Goal: Information Seeking & Learning: Learn about a topic

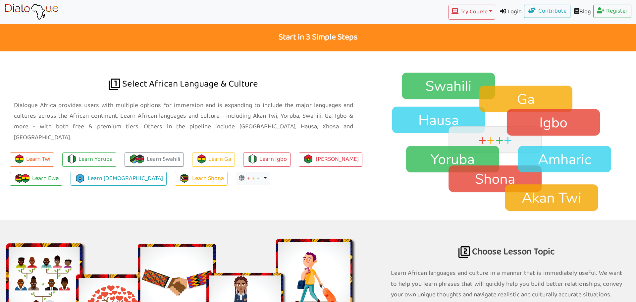
scroll to position [472, 0]
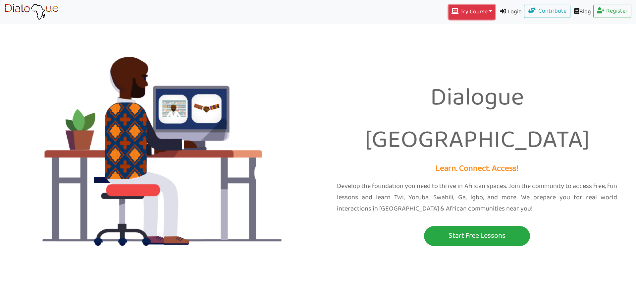
click at [479, 15] on button "Try Course Toggle Dropdown" at bounding box center [472, 12] width 46 height 15
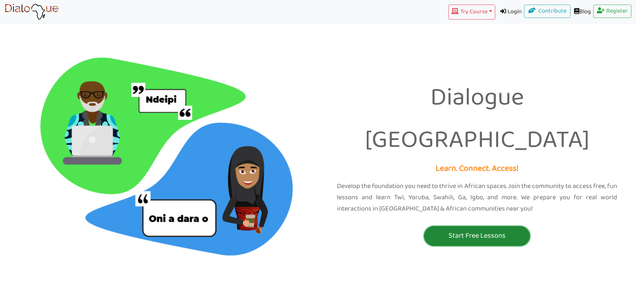
click at [451, 230] on p "Start Free Lessons" at bounding box center [477, 236] width 103 height 12
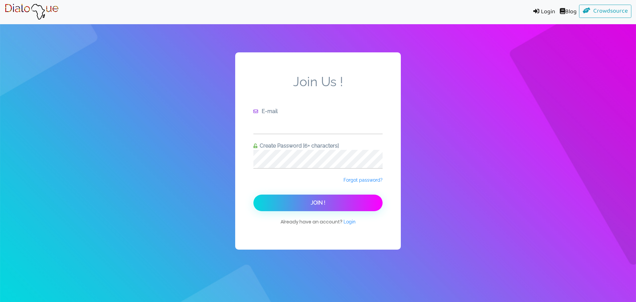
click at [269, 119] on input "text" at bounding box center [318, 124] width 129 height 18
type input "[EMAIL_ADDRESS][DOMAIN_NAME]"
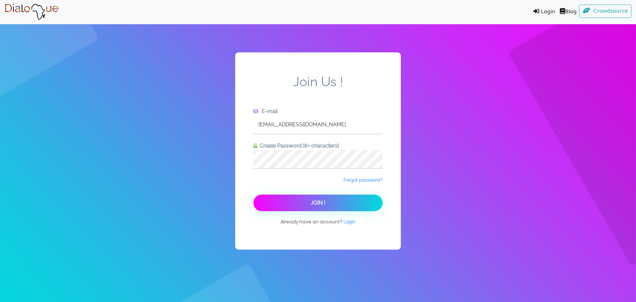
click at [276, 201] on button "Join !" at bounding box center [318, 203] width 129 height 17
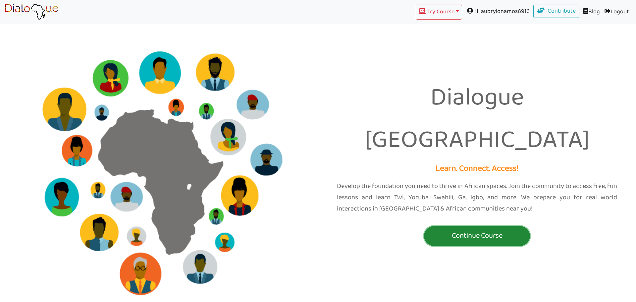
click at [489, 230] on p "Continue Course" at bounding box center [477, 236] width 103 height 12
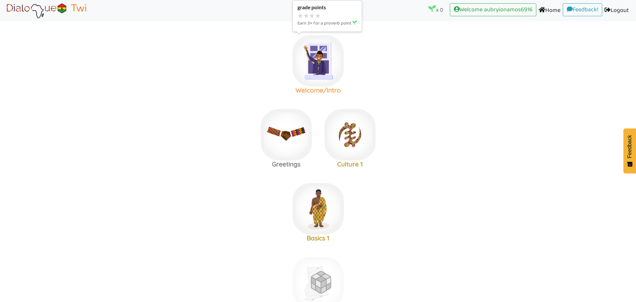
click at [321, 65] on img at bounding box center [318, 60] width 51 height 51
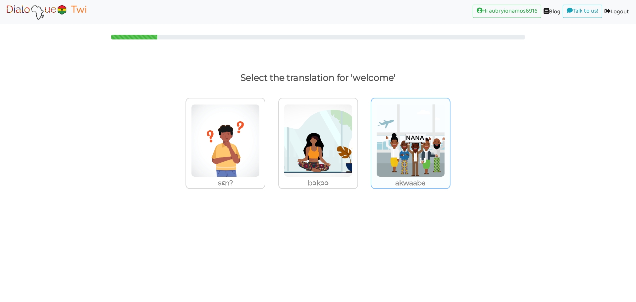
click at [260, 169] on img at bounding box center [225, 140] width 69 height 73
click at [270, 139] on input "akwaaba" at bounding box center [267, 136] width 5 height 5
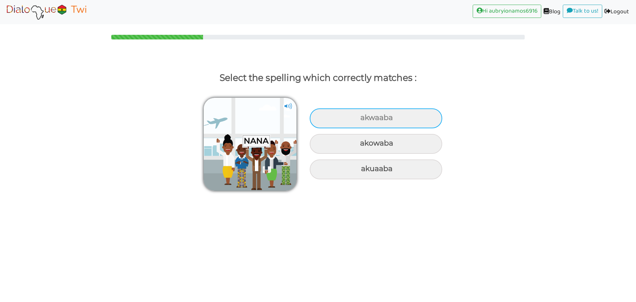
click at [352, 120] on div "akwaaba" at bounding box center [376, 118] width 133 height 20
click at [359, 120] on input "akwaaba" at bounding box center [361, 118] width 4 height 4
radio input "true"
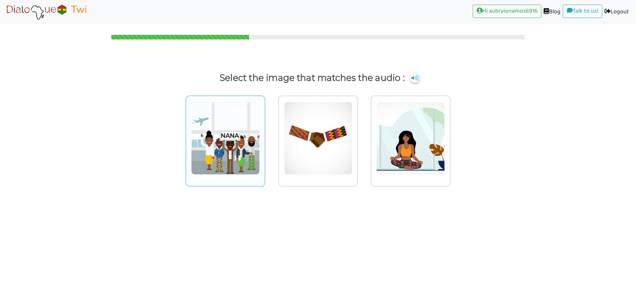
click at [221, 150] on img at bounding box center [225, 138] width 69 height 73
click at [265, 137] on input "radio" at bounding box center [267, 134] width 5 height 5
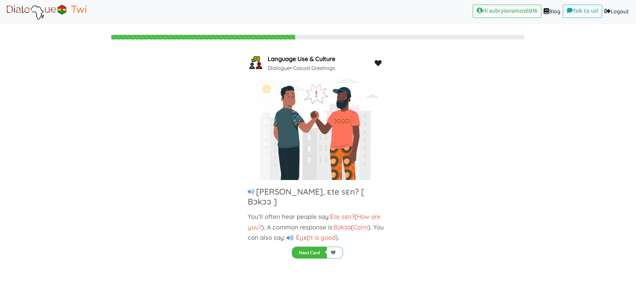
click at [250, 189] on icon at bounding box center [251, 192] width 7 height 6
click at [292, 235] on icon at bounding box center [290, 238] width 7 height 6
click at [377, 53] on div "Language Use & Culture Dialogue • Casual Greetings" at bounding box center [318, 62] width 141 height 19
click at [379, 61] on icon at bounding box center [378, 63] width 8 height 7
click at [313, 254] on button "Next Card" at bounding box center [309, 253] width 35 height 12
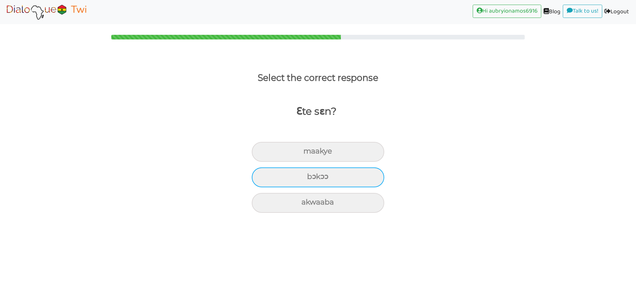
click at [306, 162] on div "bɔkɔɔ" at bounding box center [318, 152] width 133 height 20
click at [306, 153] on input "bɔkɔɔ" at bounding box center [306, 151] width 4 height 4
radio input "true"
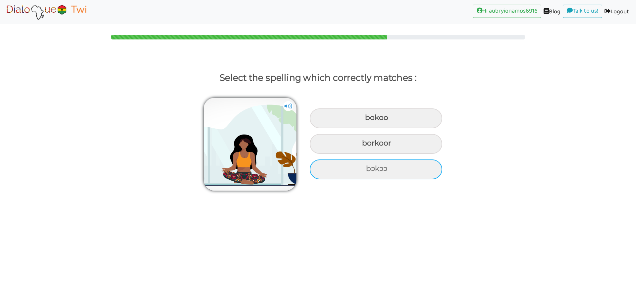
click at [389, 128] on div "bɔkɔɔ" at bounding box center [376, 118] width 133 height 20
click at [368, 120] on input "bɔkɔɔ" at bounding box center [366, 118] width 4 height 4
radio input "true"
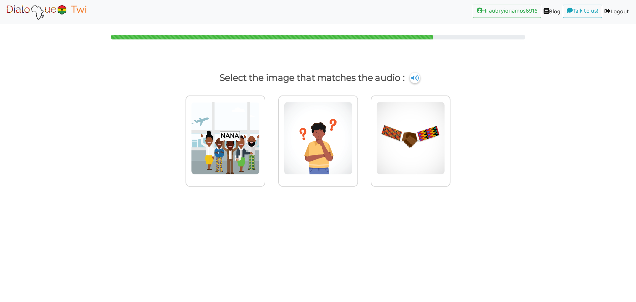
click at [412, 77] on img at bounding box center [415, 78] width 10 height 11
click at [225, 151] on img at bounding box center [225, 138] width 69 height 73
click at [265, 137] on input "radio" at bounding box center [267, 134] width 5 height 5
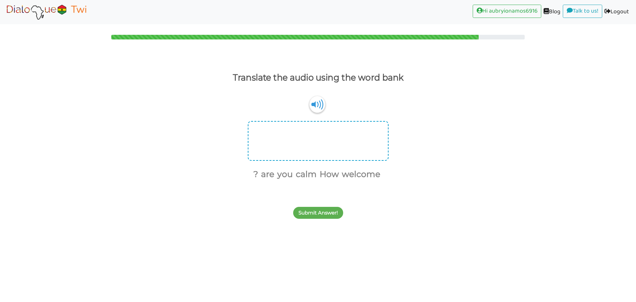
click at [288, 135] on div at bounding box center [318, 141] width 141 height 40
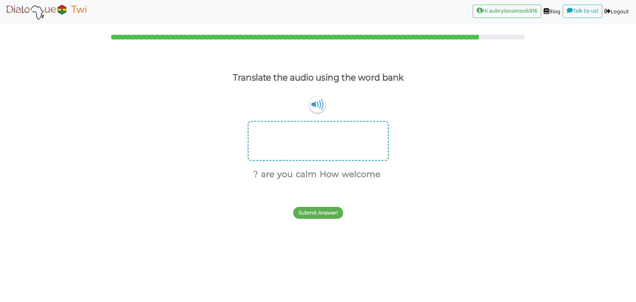
click at [288, 134] on div at bounding box center [318, 141] width 141 height 40
click at [361, 156] on div at bounding box center [318, 141] width 141 height 40
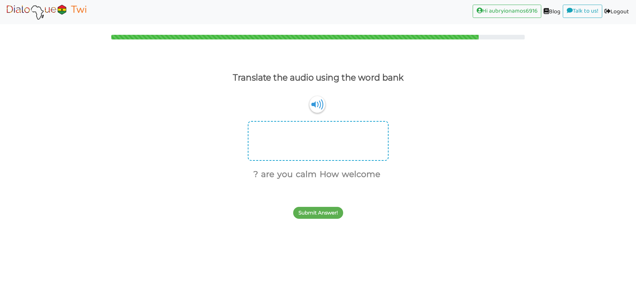
click at [275, 135] on div at bounding box center [318, 141] width 141 height 40
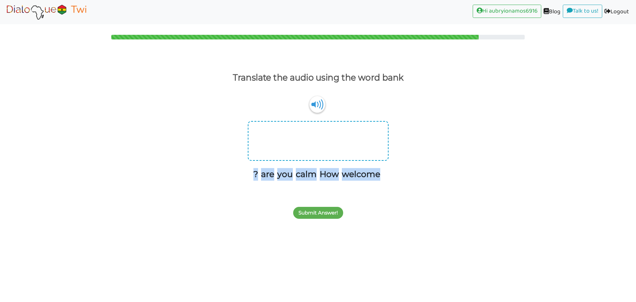
click at [275, 135] on div at bounding box center [318, 141] width 141 height 40
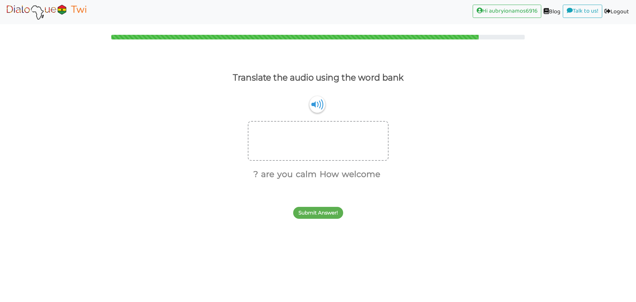
click at [480, 198] on div "Submit Answer!" at bounding box center [318, 209] width 636 height 26
click at [354, 134] on div at bounding box center [318, 141] width 141 height 40
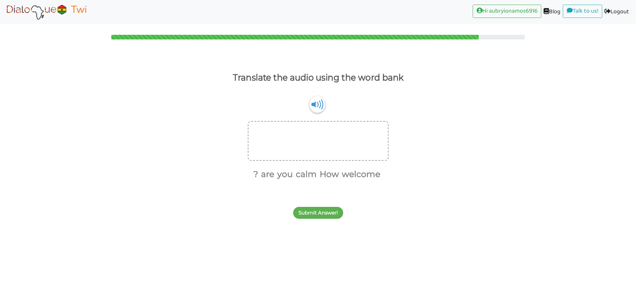
click at [430, 198] on div "Submit Answer!" at bounding box center [318, 209] width 636 height 26
click at [309, 218] on button "Submit Answer!" at bounding box center [318, 213] width 50 height 12
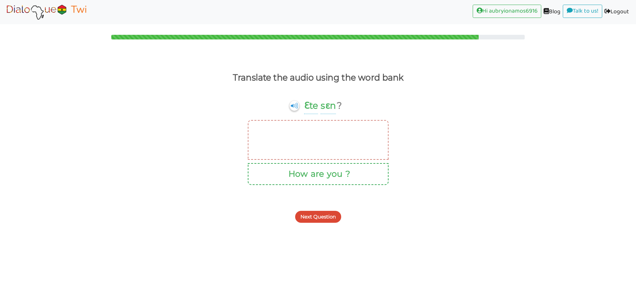
click at [341, 178] on button "you" at bounding box center [334, 174] width 18 height 13
drag, startPoint x: 341, startPoint y: 178, endPoint x: 334, endPoint y: 149, distance: 30.1
click at [334, 149] on div "How are you ?" at bounding box center [318, 152] width 636 height 65
click at [328, 218] on button "Next Question" at bounding box center [318, 217] width 46 height 12
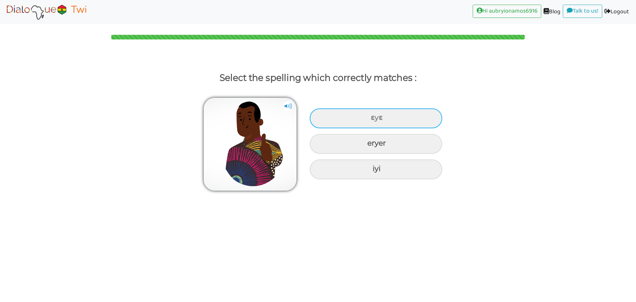
click at [366, 118] on div "ɛyɛ" at bounding box center [376, 118] width 133 height 20
click at [370, 118] on input "ɛyɛ" at bounding box center [372, 118] width 4 height 4
radio input "true"
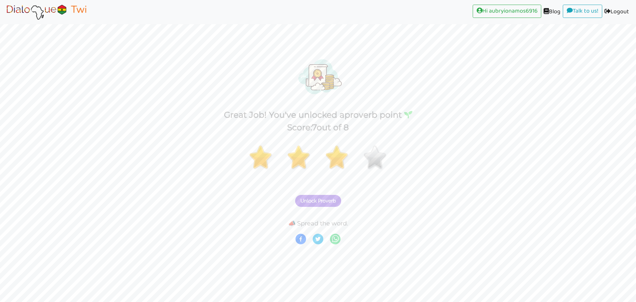
click at [49, 11] on img at bounding box center [47, 12] width 84 height 17
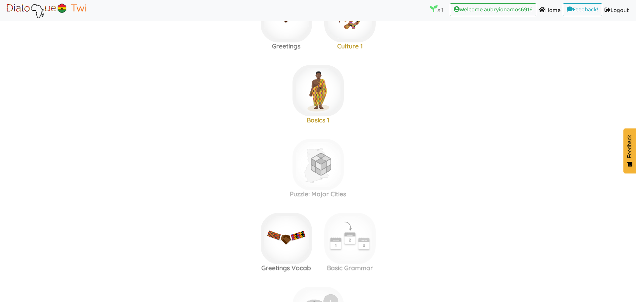
scroll to position [119, 0]
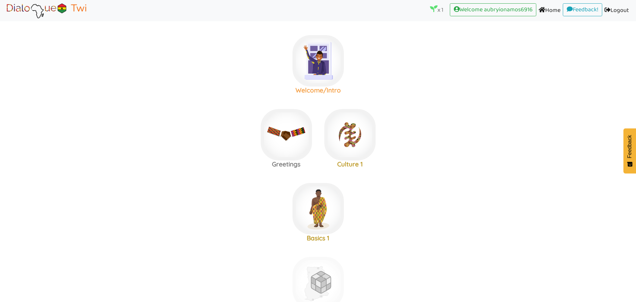
click at [326, 88] on h3 "Welcome/Intro" at bounding box center [318, 90] width 64 height 8
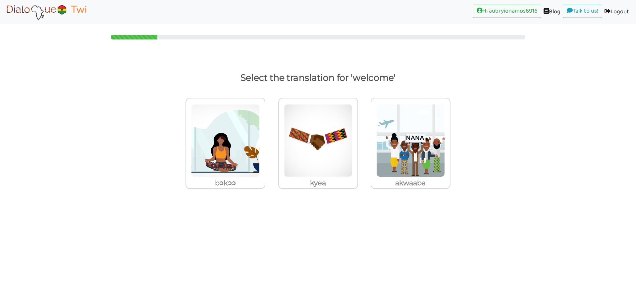
click at [40, 13] on img at bounding box center [47, 12] width 84 height 17
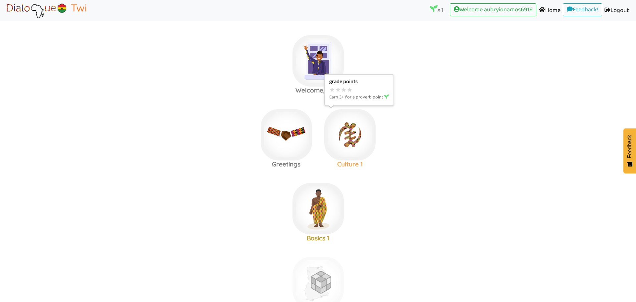
click at [344, 86] on img at bounding box center [318, 60] width 51 height 51
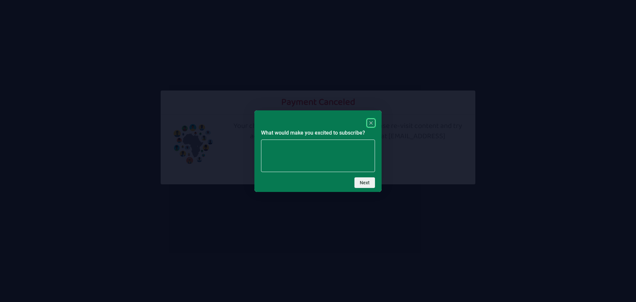
click at [372, 123] on rect "Close" at bounding box center [371, 123] width 8 height 8
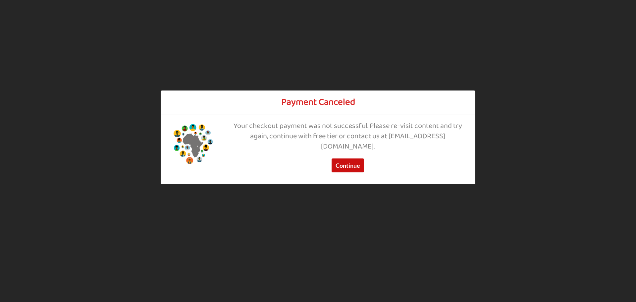
click at [349, 159] on button "Continue" at bounding box center [348, 166] width 32 height 14
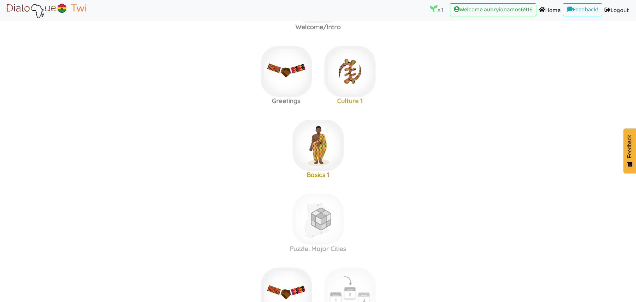
scroll to position [58, 0]
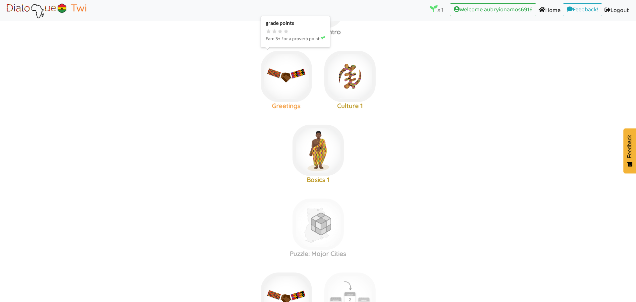
click at [294, 28] on img at bounding box center [318, 2] width 51 height 51
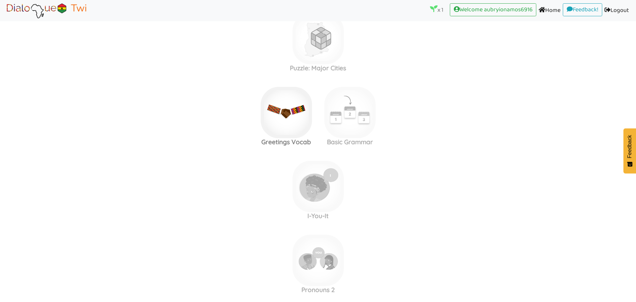
scroll to position [243, 0]
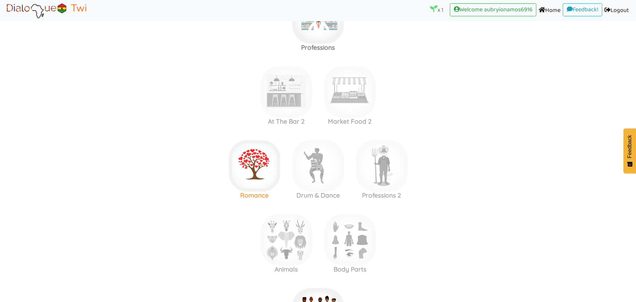
scroll to position [858, 0]
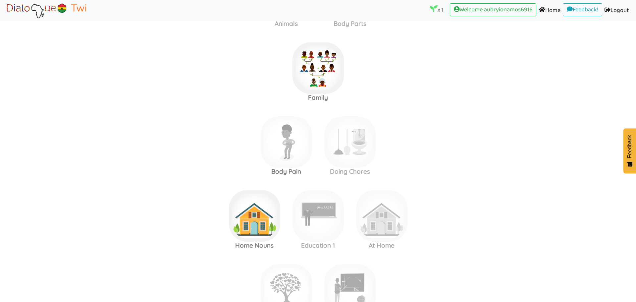
scroll to position [1102, 0]
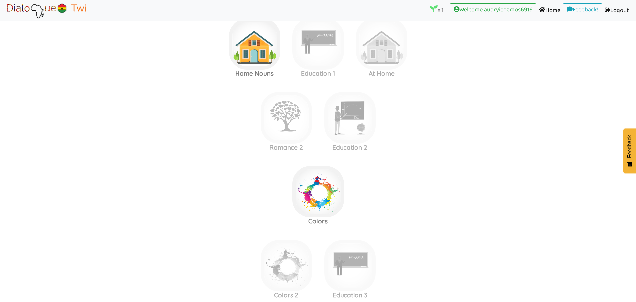
scroll to position [1275, 0]
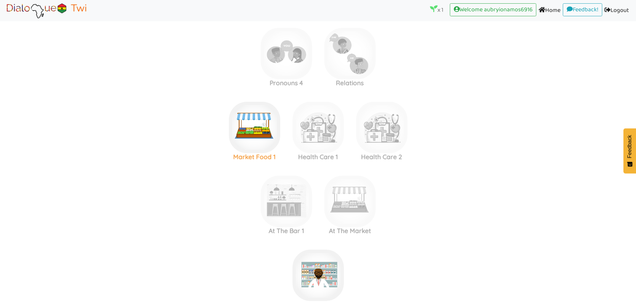
scroll to position [600, 0]
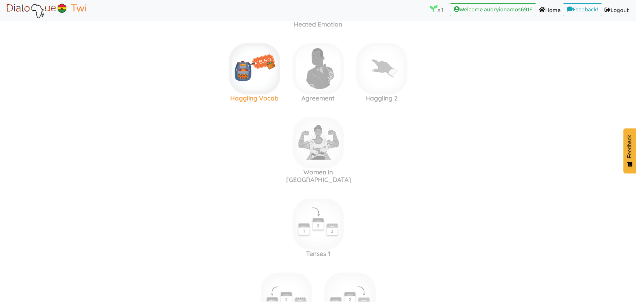
scroll to position [1915, 0]
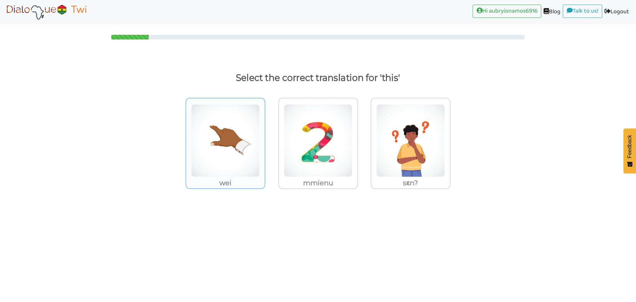
click at [216, 117] on img at bounding box center [225, 140] width 69 height 73
click at [265, 134] on input "wei" at bounding box center [267, 136] width 5 height 5
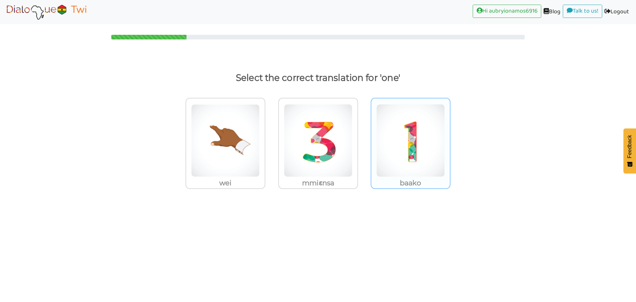
click at [260, 148] on img at bounding box center [225, 140] width 69 height 73
click at [270, 139] on input "baako" at bounding box center [267, 136] width 5 height 5
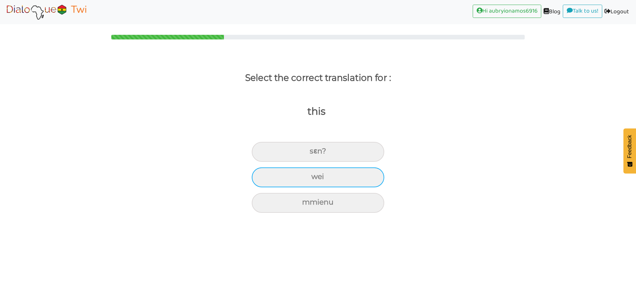
click at [278, 162] on div "wei" at bounding box center [318, 152] width 133 height 20
click at [311, 153] on input "wei" at bounding box center [313, 151] width 4 height 4
radio input "true"
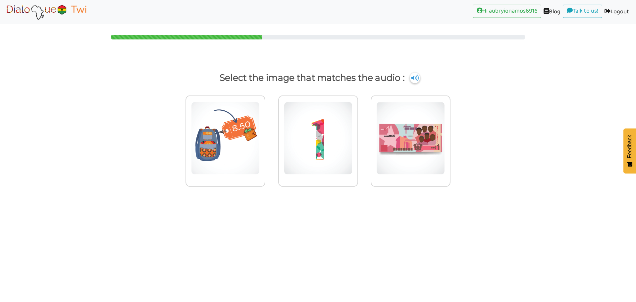
click at [413, 78] on img at bounding box center [415, 78] width 10 height 11
click at [260, 129] on img at bounding box center [225, 138] width 69 height 73
click at [270, 132] on input "radio" at bounding box center [267, 134] width 5 height 5
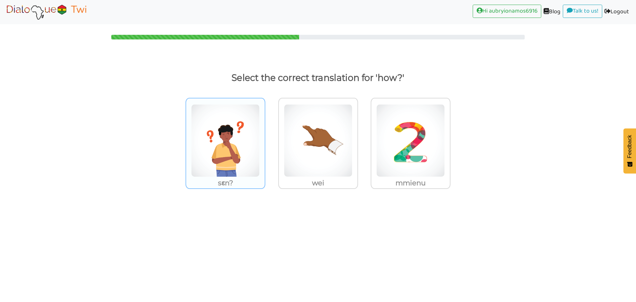
click at [202, 138] on img at bounding box center [225, 140] width 69 height 73
click at [265, 138] on input "sɛn?" at bounding box center [267, 136] width 5 height 5
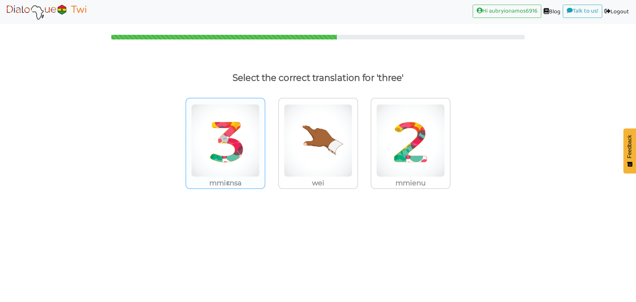
click at [230, 144] on img at bounding box center [225, 140] width 69 height 73
click at [265, 139] on input "mmiɛnsa" at bounding box center [267, 136] width 5 height 5
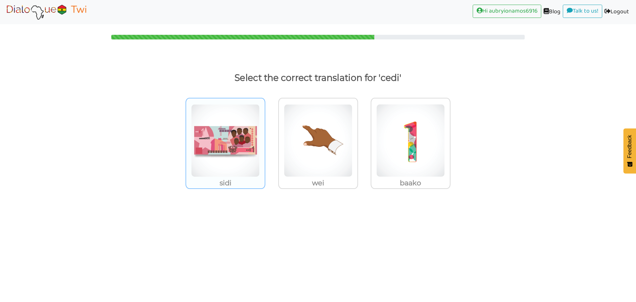
click at [230, 147] on img at bounding box center [225, 140] width 69 height 73
click at [265, 139] on input "sidi" at bounding box center [267, 136] width 5 height 5
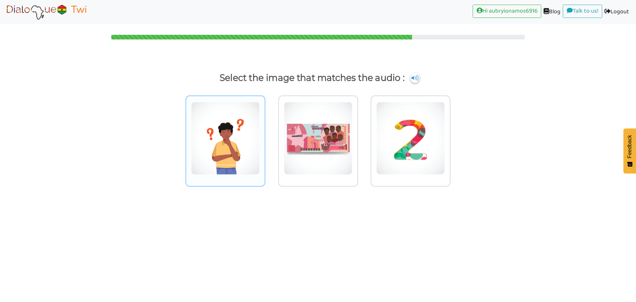
click at [234, 137] on img at bounding box center [225, 138] width 69 height 73
click at [265, 137] on input "radio" at bounding box center [267, 134] width 5 height 5
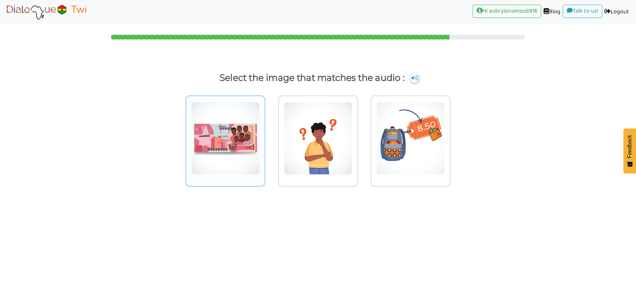
click at [192, 118] on img at bounding box center [225, 138] width 69 height 73
click at [265, 132] on input "radio" at bounding box center [267, 134] width 5 height 5
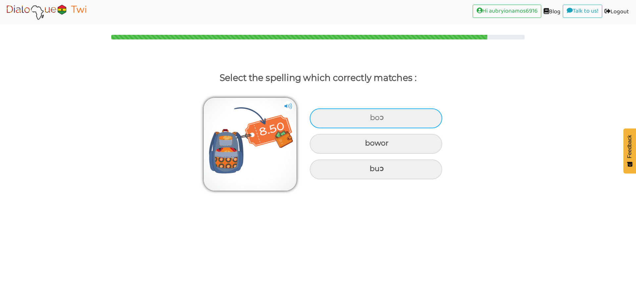
click at [391, 118] on div "boɔ" at bounding box center [376, 118] width 133 height 20
click at [373, 118] on input "boɔ" at bounding box center [371, 118] width 4 height 4
radio input "true"
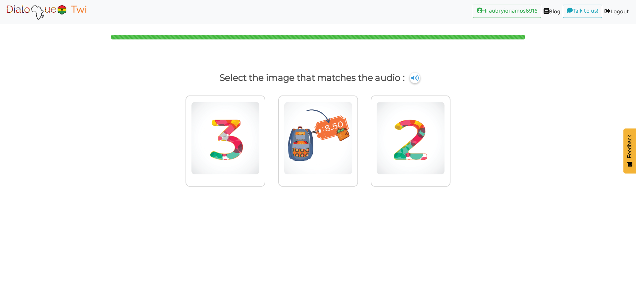
click at [416, 78] on img at bounding box center [415, 78] width 10 height 11
click at [206, 162] on img at bounding box center [225, 138] width 69 height 73
click at [265, 137] on input "radio" at bounding box center [267, 134] width 5 height 5
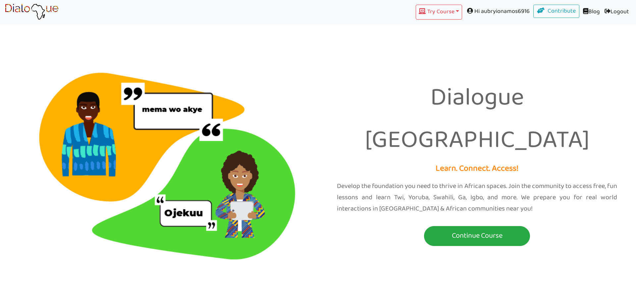
click at [612, 12] on link "Logout (current)" at bounding box center [616, 12] width 29 height 15
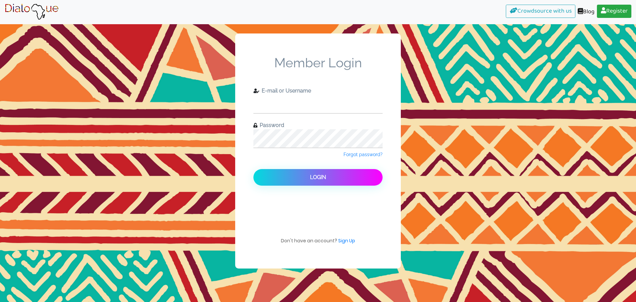
type input "[EMAIL_ADDRESS][DOMAIN_NAME]"
